Goal: Task Accomplishment & Management: Complete application form

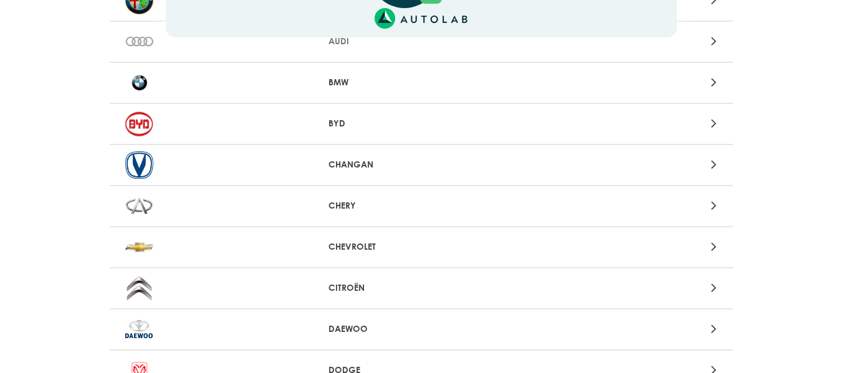
scroll to position [176, 0]
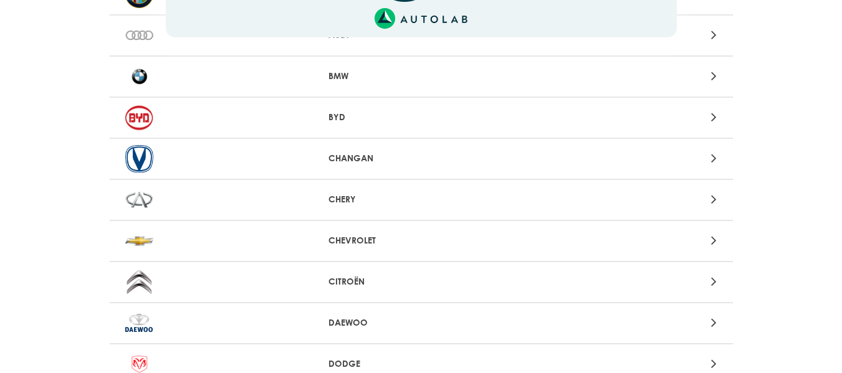
click at [431, 245] on p "CHEVROLET" at bounding box center [421, 240] width 185 height 13
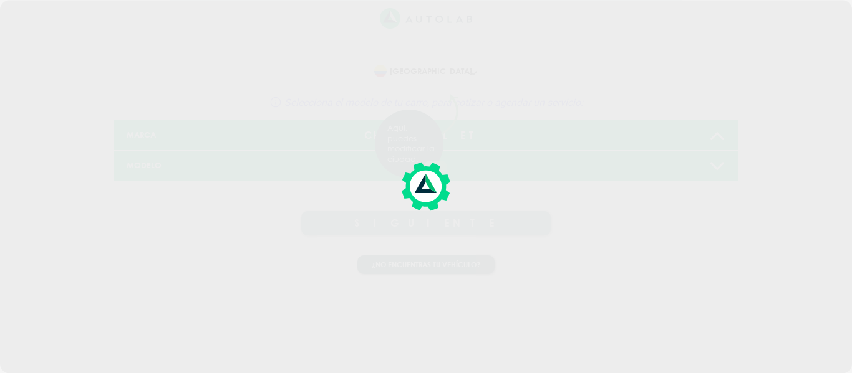
click at [431, 245] on div at bounding box center [426, 186] width 852 height 373
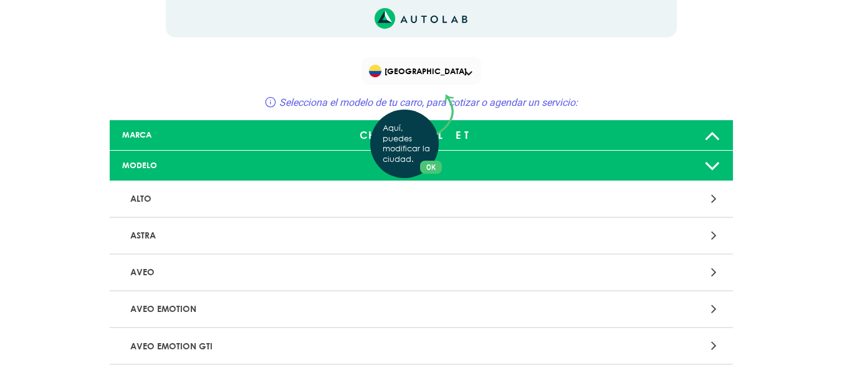
click at [383, 275] on div "Aquí, puedes modificar la ciudad. OK .aex,.bex{fill:none!important;stroke:#50c4…" at bounding box center [421, 186] width 842 height 373
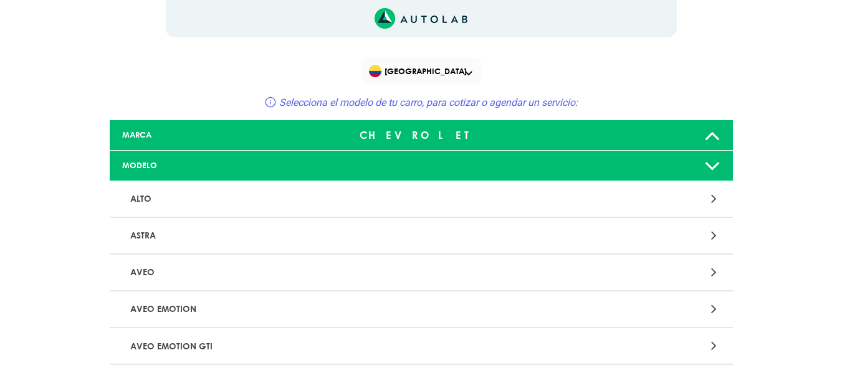
click at [138, 270] on p "AVEO" at bounding box center [319, 272] width 388 height 23
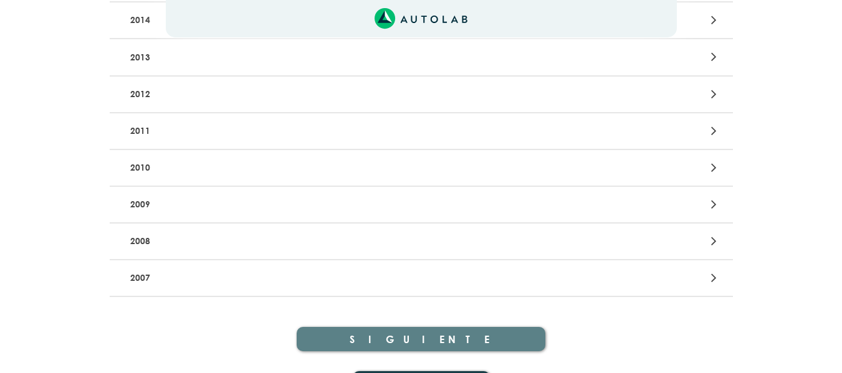
scroll to position [617, 0]
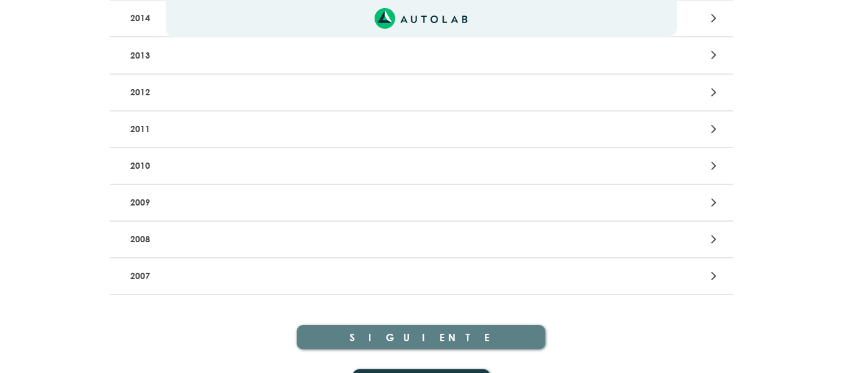
click at [155, 244] on p "2008" at bounding box center [319, 239] width 388 height 23
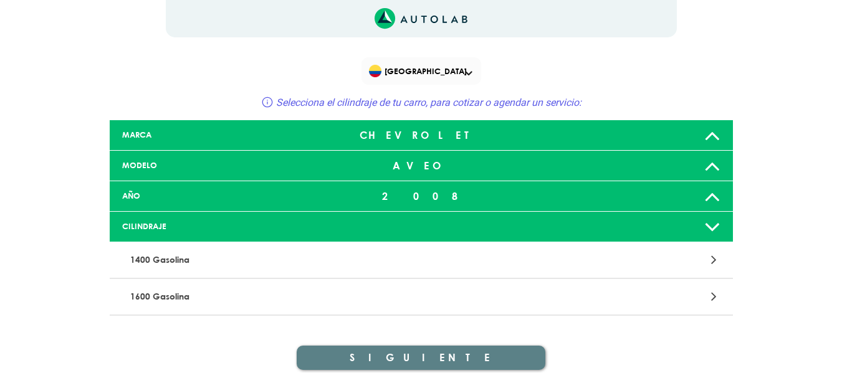
click at [193, 296] on p "1600 Gasolina" at bounding box center [319, 297] width 388 height 23
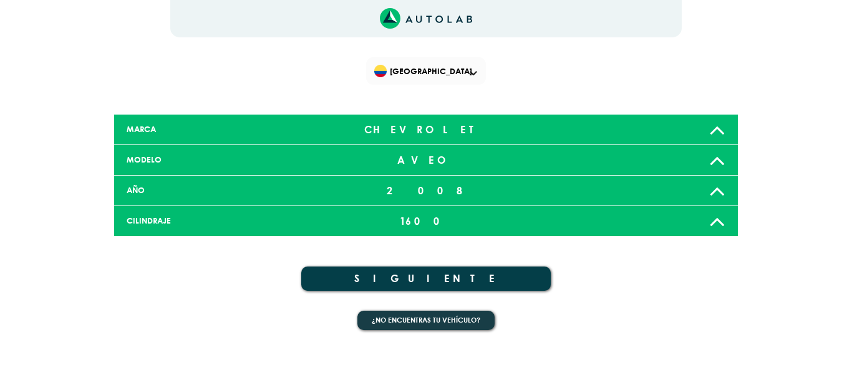
click at [345, 282] on button "SIGUIENTE" at bounding box center [425, 279] width 249 height 24
